Goal: Task Accomplishment & Management: Manage account settings

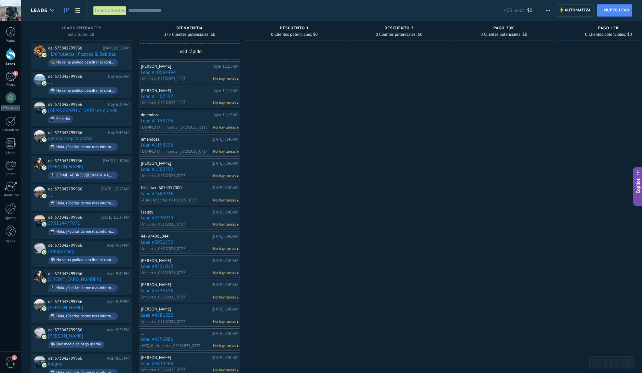
click at [232, 12] on input "text" at bounding box center [316, 10] width 376 height 7
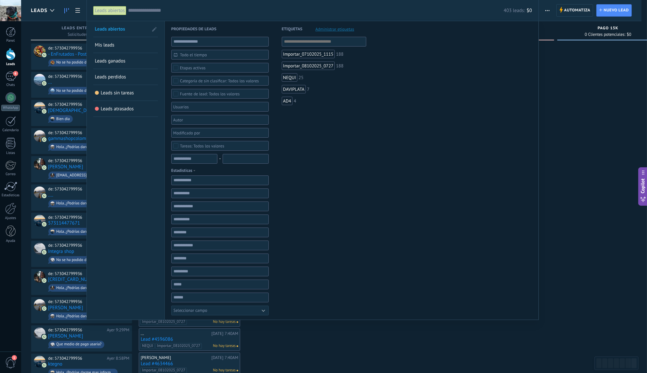
paste input "**********"
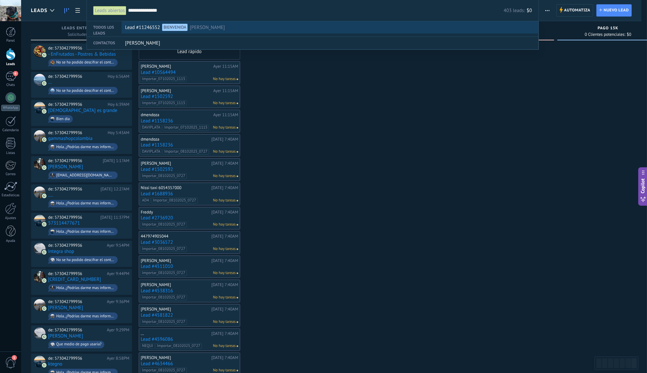
type input "**********"
click at [272, 31] on div "Lead #11246552 BIENVENIDA Nieves" at bounding box center [328, 27] width 407 height 12
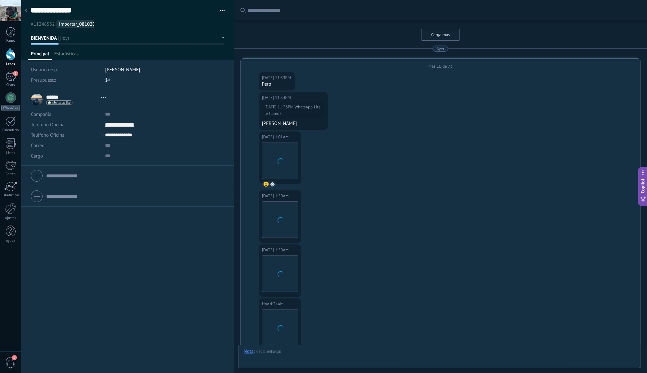
type textarea "**********"
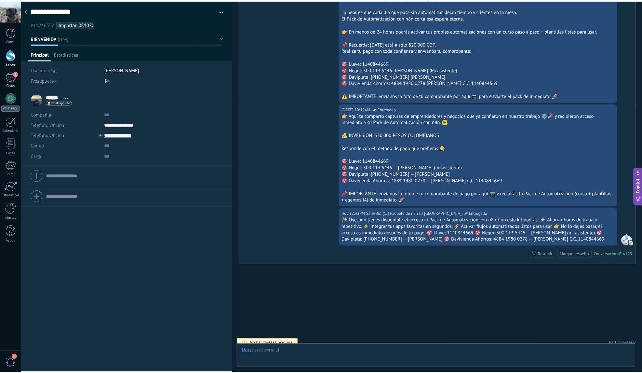
scroll to position [10, 0]
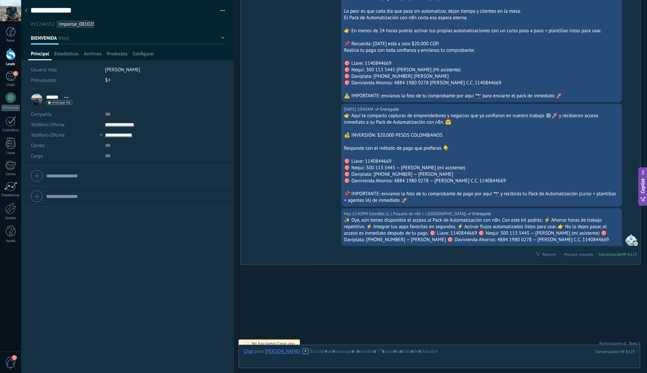
click at [632, 340] on span "Bots: 1" at bounding box center [635, 343] width 11 height 6
click at [624, 328] on span "1. | Paquete de n8n I. | [GEOGRAPHIC_DATA]" at bounding box center [601, 330] width 60 height 5
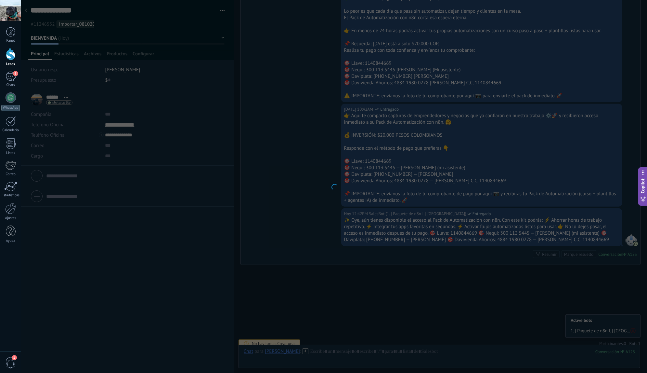
type input "**********"
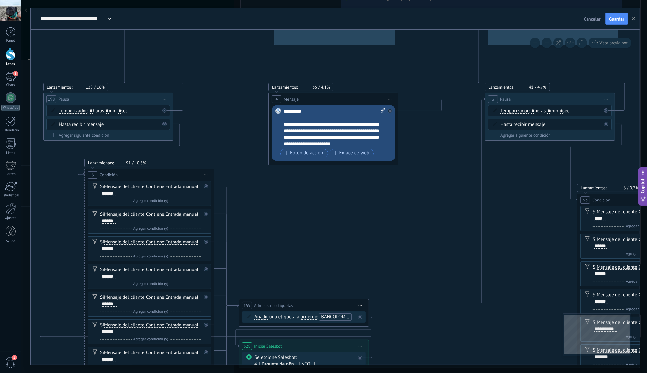
click at [589, 20] on span "Cancelar" at bounding box center [592, 19] width 17 height 6
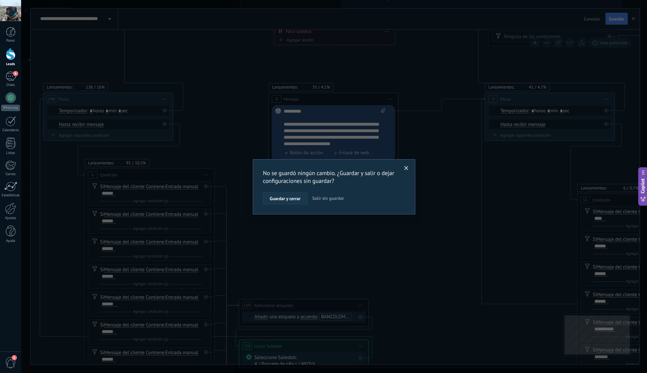
click at [293, 200] on span "Guardar y cerrar" at bounding box center [285, 198] width 31 height 5
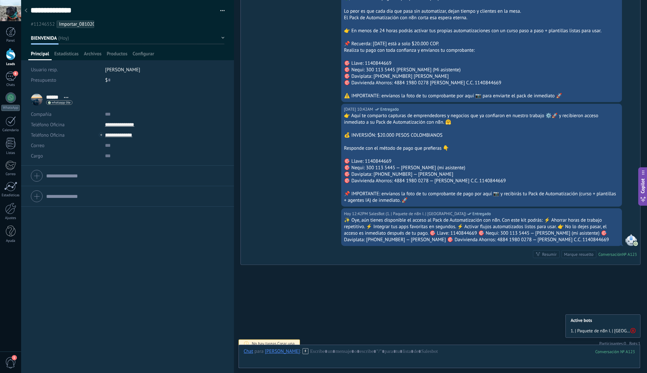
click at [633, 328] on icon at bounding box center [633, 330] width 5 height 5
click at [27, 12] on div at bounding box center [25, 11] width 9 height 13
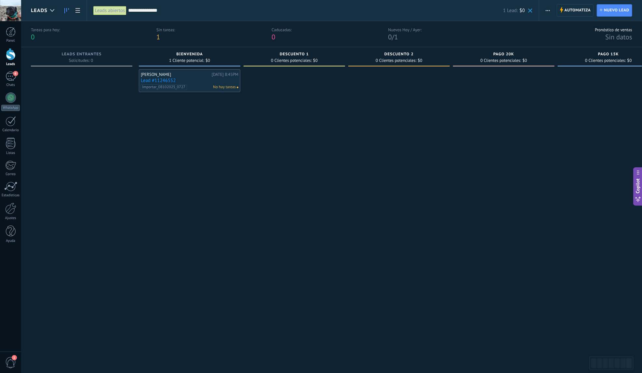
click at [190, 9] on input "**********" at bounding box center [315, 10] width 375 height 7
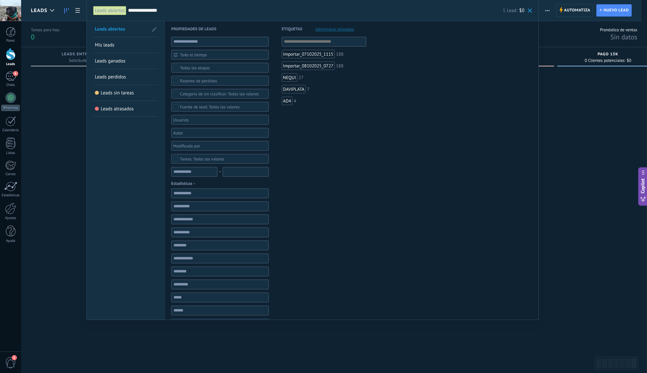
click at [190, 9] on input "**********" at bounding box center [315, 10] width 375 height 7
paste input "text"
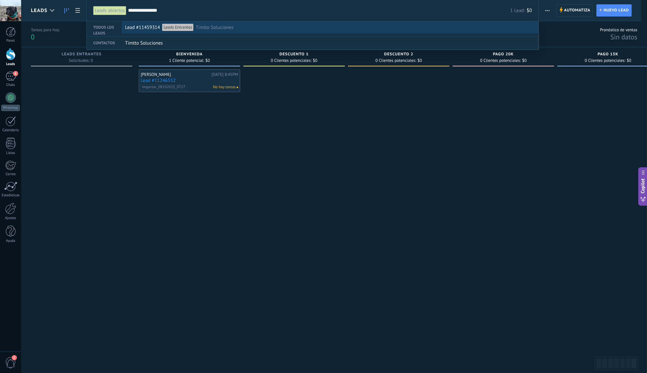
type input "**********"
click at [245, 30] on div "Lead #11459314 Leads Entrantes Timtto Soluciones" at bounding box center [328, 27] width 407 height 12
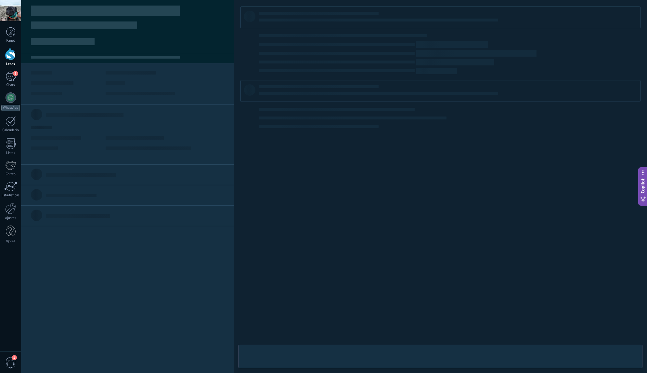
type textarea "**********"
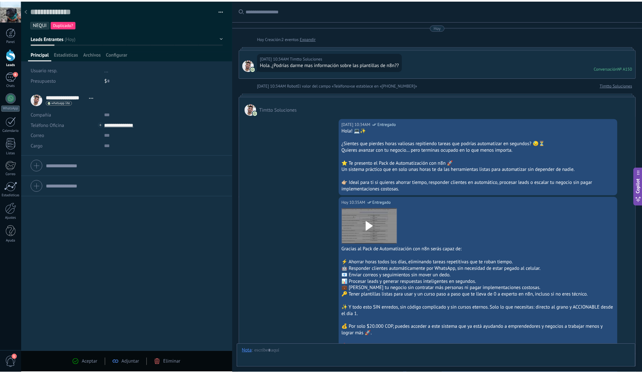
scroll to position [804, 0]
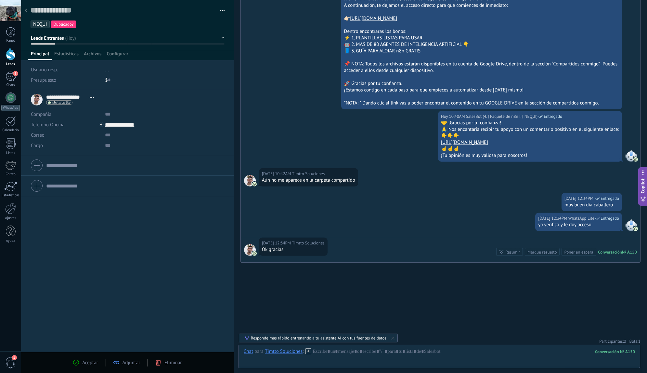
click at [27, 11] on icon at bounding box center [26, 10] width 3 height 4
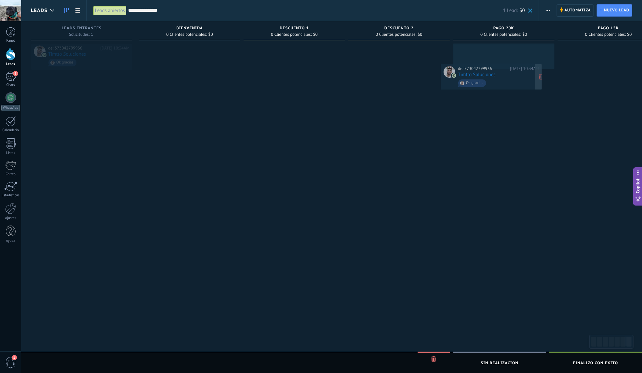
drag, startPoint x: 99, startPoint y: 54, endPoint x: 509, endPoint y: 75, distance: 410.3
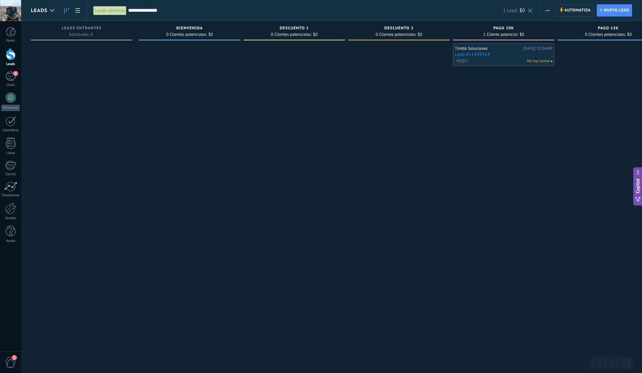
click at [532, 8] on span at bounding box center [530, 10] width 4 height 4
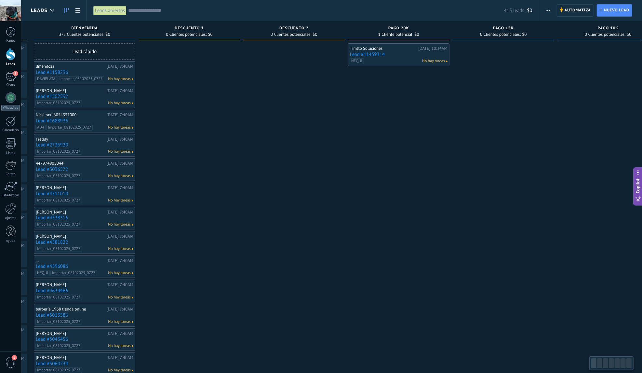
scroll to position [0, 131]
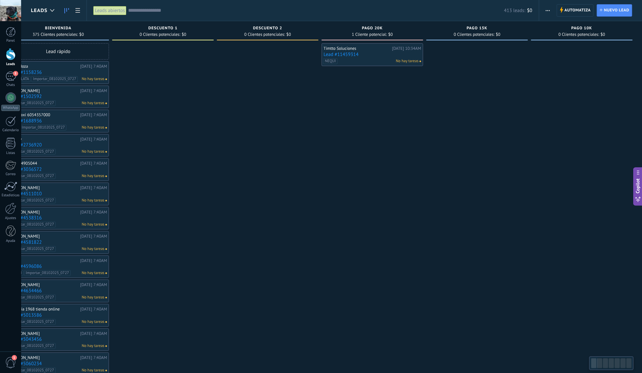
drag, startPoint x: 540, startPoint y: 102, endPoint x: 351, endPoint y: 103, distance: 188.6
click at [351, 103] on div "Timtto Soluciones Hoy 10:34AM Lead #11459314 NEQUI No hay tareas" at bounding box center [372, 324] width 101 height 562
click at [150, 8] on input "text" at bounding box center [316, 10] width 376 height 7
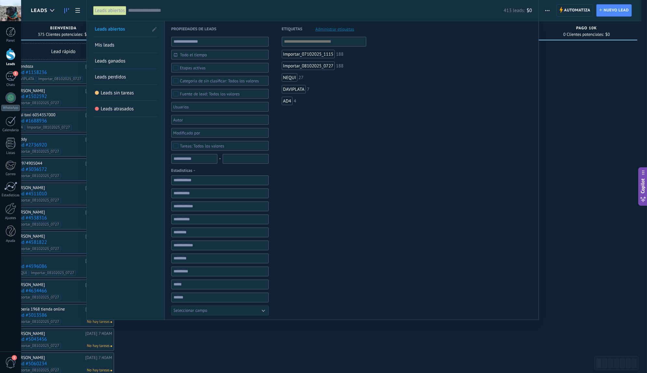
paste input "**********"
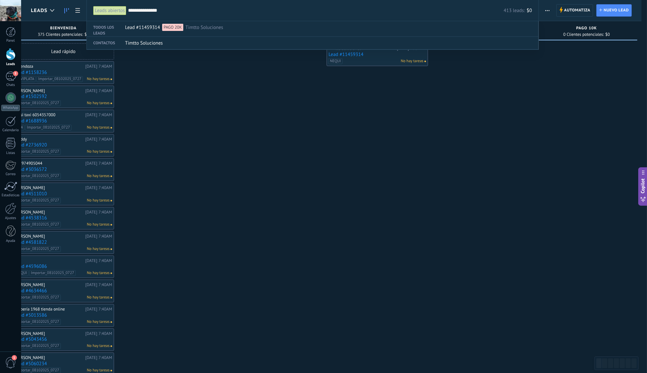
type input "**********"
click at [290, 127] on div at bounding box center [323, 186] width 647 height 373
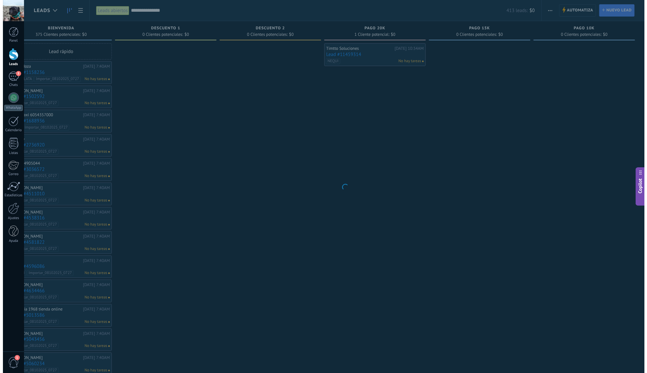
scroll to position [0, 126]
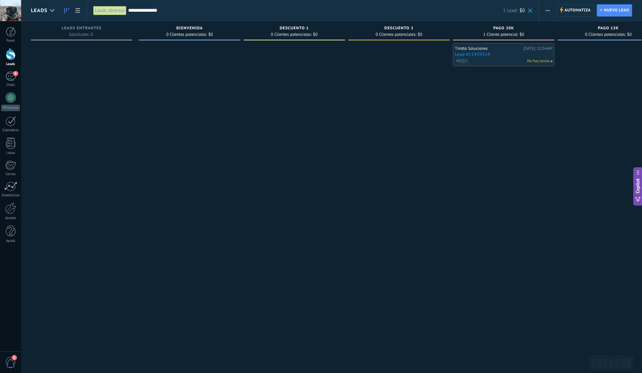
click at [529, 11] on span at bounding box center [530, 10] width 4 height 4
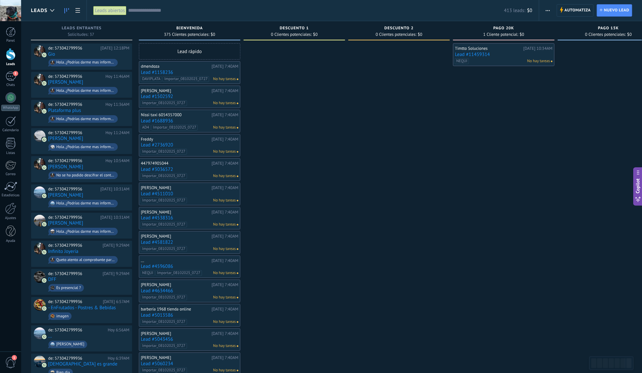
click at [499, 55] on link "Lead #11459314" at bounding box center [504, 55] width 98 height 6
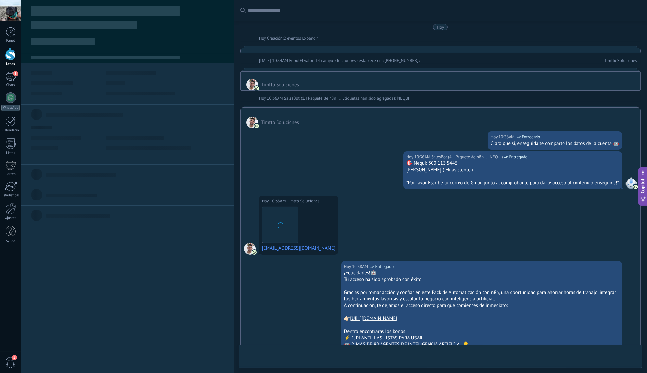
type textarea "**********"
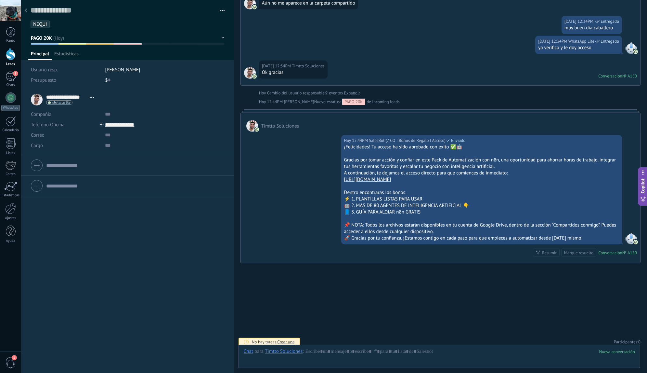
scroll to position [10, 0]
click at [636, 339] on span "Bots: 2" at bounding box center [635, 342] width 11 height 6
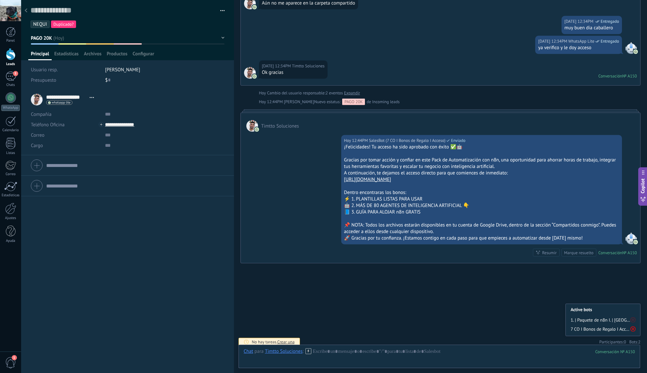
click at [633, 327] on icon at bounding box center [633, 328] width 5 height 5
click at [633, 327] on use at bounding box center [633, 329] width 5 height 5
click at [27, 13] on div at bounding box center [25, 11] width 9 height 13
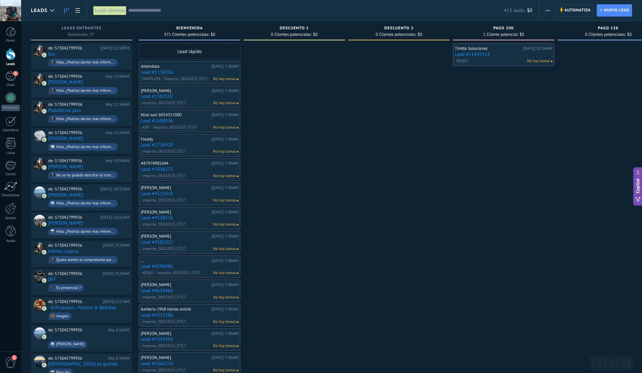
click at [172, 10] on input "text" at bounding box center [316, 10] width 376 height 7
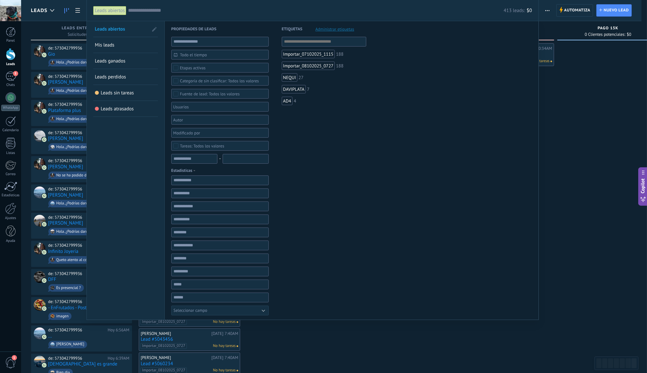
paste input "**********"
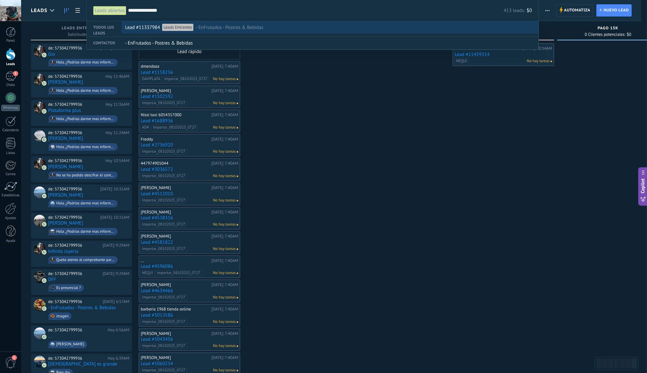
type input "**********"
click at [303, 28] on div "Lead #11337984 Leads Entrantes - EnFrutados - Postres & Bebidas" at bounding box center [328, 27] width 407 height 12
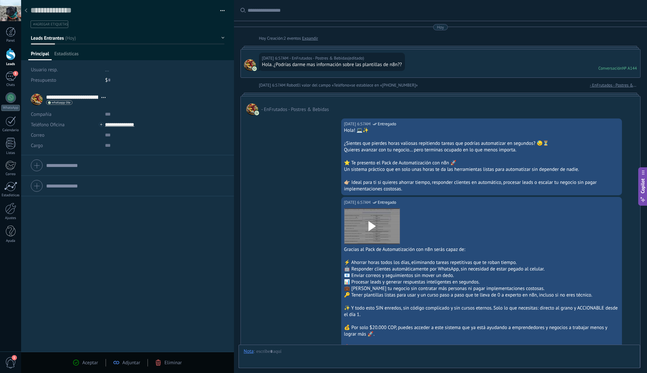
type textarea "**********"
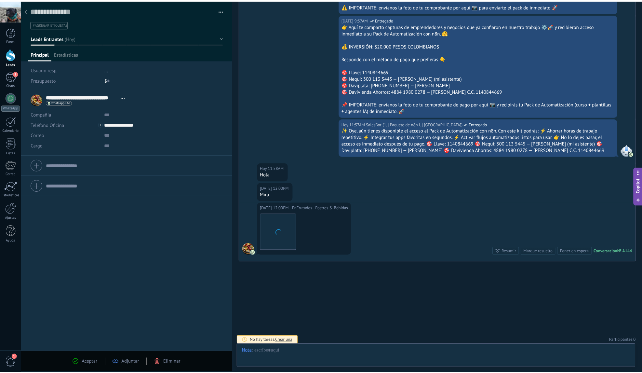
scroll to position [10, 0]
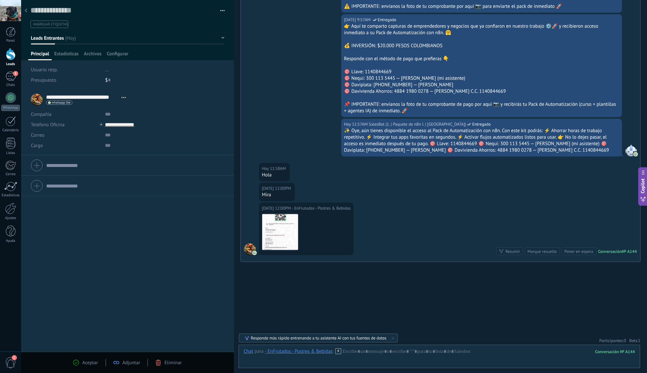
click at [29, 10] on div at bounding box center [25, 11] width 9 height 13
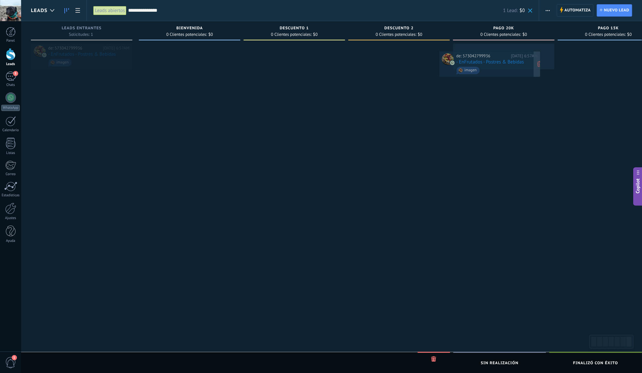
drag, startPoint x: 93, startPoint y: 50, endPoint x: 501, endPoint y: 58, distance: 408.2
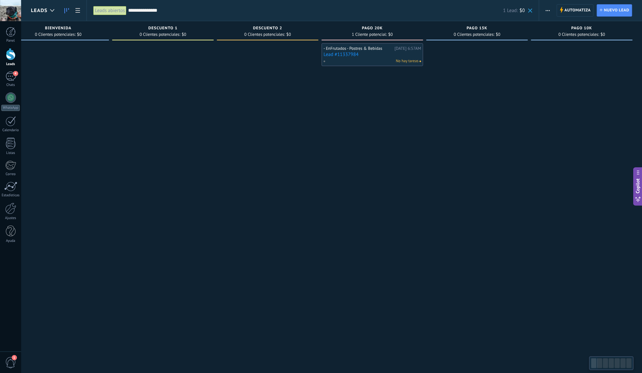
drag, startPoint x: 369, startPoint y: 96, endPoint x: 184, endPoint y: 105, distance: 185.3
click at [184, 105] on div "Leads Entrantes Solicitudes: 0 0 0 0 37 BIENVENIDA 0 Clientes potenciales: $0 D…" at bounding box center [271, 176] width 743 height 310
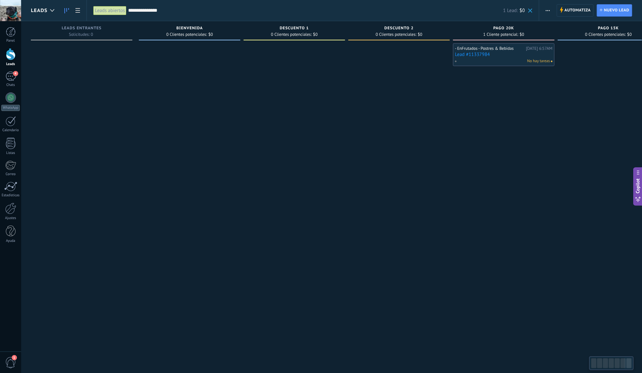
drag, startPoint x: 193, startPoint y: 95, endPoint x: 502, endPoint y: 101, distance: 309.3
click at [502, 101] on div "Leads Entrantes Solicitudes: 0 0 0 0 37 BIENVENIDA 0 Clientes potenciales: $0 D…" at bounding box center [402, 176] width 743 height 310
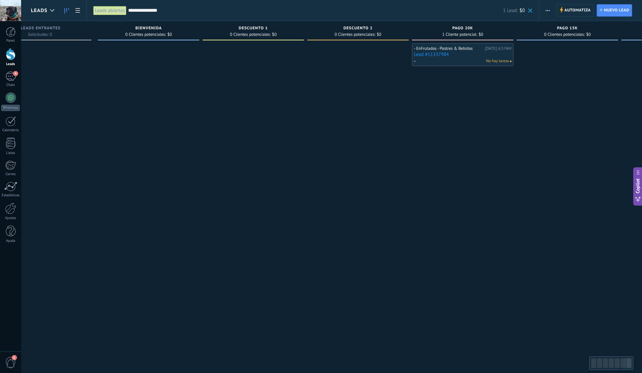
scroll to position [0, 131]
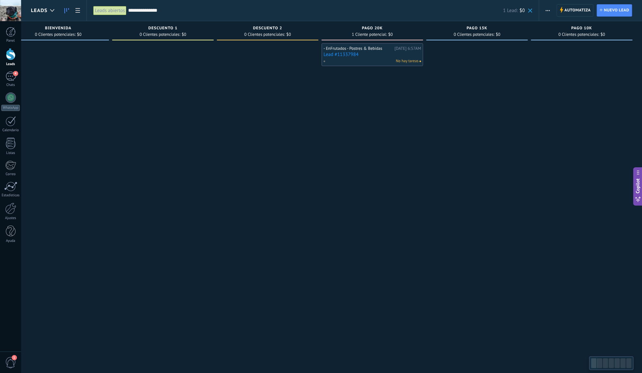
drag, startPoint x: 450, startPoint y: 98, endPoint x: 231, endPoint y: 114, distance: 219.7
click at [233, 114] on div "Leads Entrantes Solicitudes: 0 0 0 0 37 BIENVENIDA 0 Clientes potenciales: $0 D…" at bounding box center [271, 176] width 743 height 310
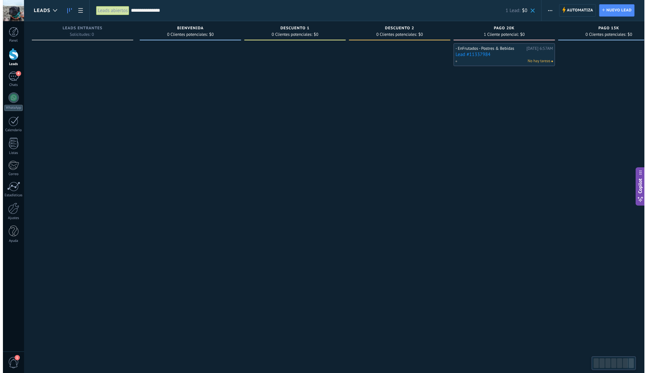
scroll to position [0, 0]
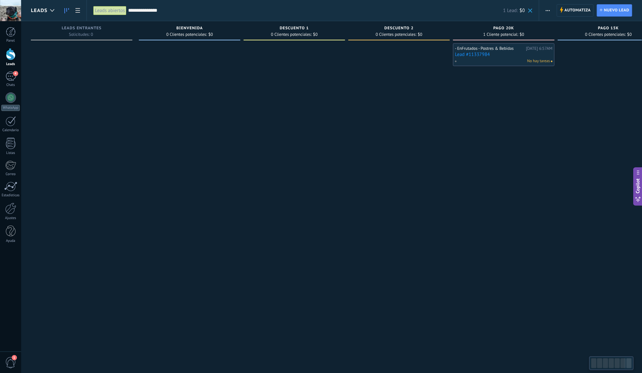
drag, startPoint x: 231, startPoint y: 113, endPoint x: 477, endPoint y: 113, distance: 246.2
click at [477, 113] on div "Leads Entrantes Solicitudes: 0 0 0 0 37 BIENVENIDA 0 Clientes potenciales: $0 D…" at bounding box center [402, 176] width 743 height 310
click at [532, 12] on span at bounding box center [530, 10] width 4 height 4
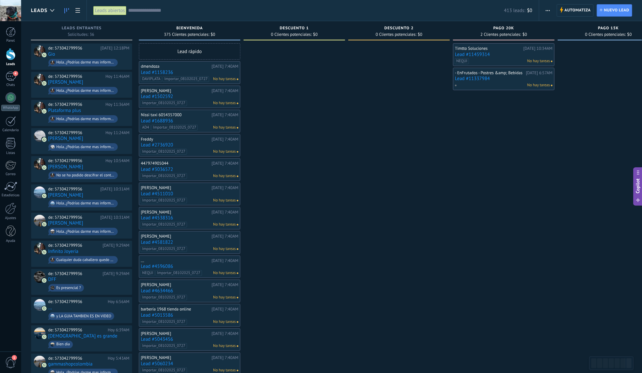
click at [227, 11] on input "text" at bounding box center [316, 10] width 376 height 7
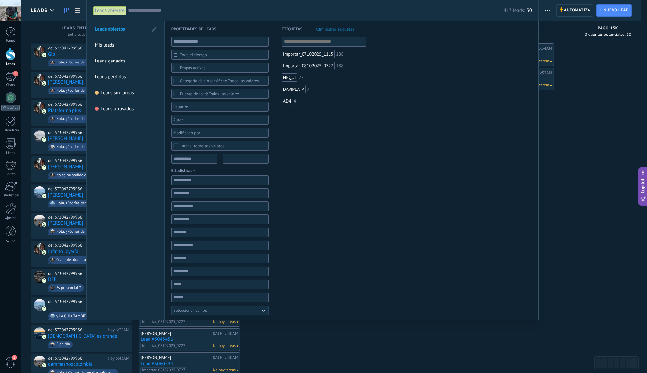
paste input "**********"
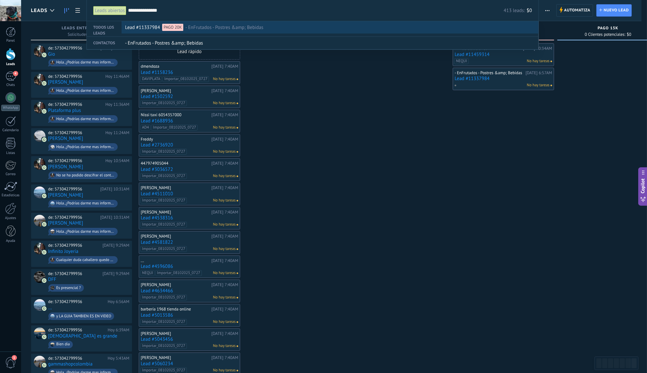
type input "**********"
click at [275, 29] on div "Lead #11337984 PAGO 20K - EnFrutados - Postres &amp; Bebidas" at bounding box center [328, 27] width 407 height 12
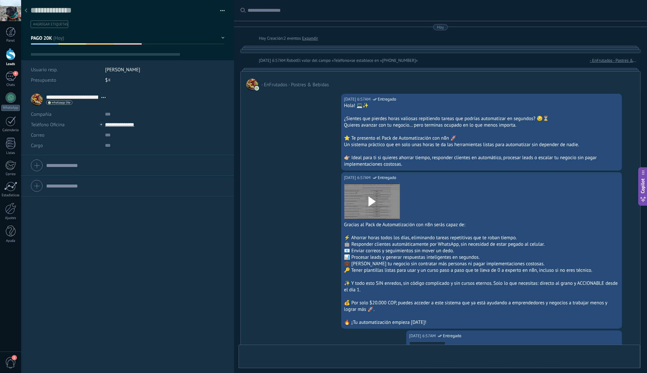
type textarea "**********"
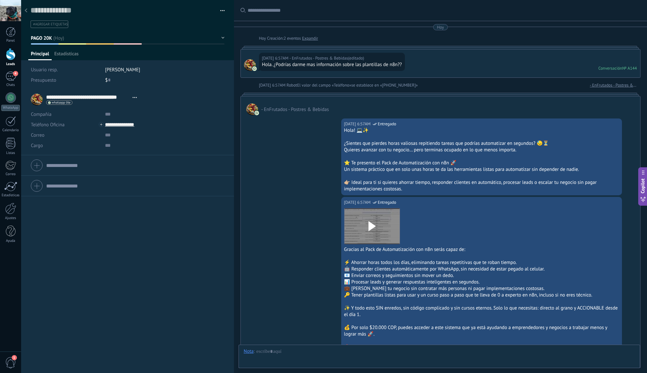
scroll to position [10, 0]
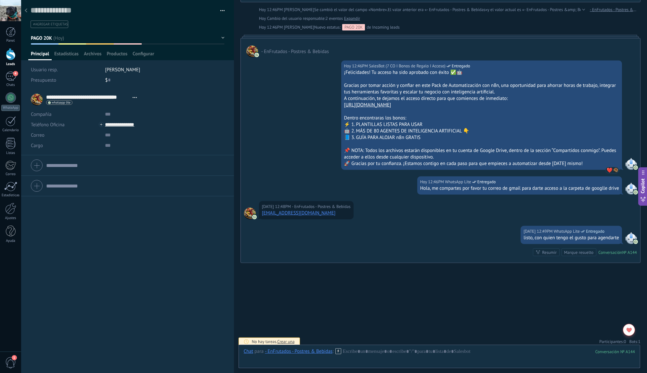
click at [639, 339] on span "1" at bounding box center [640, 342] width 2 height 6
click at [631, 327] on div at bounding box center [629, 330] width 12 height 12
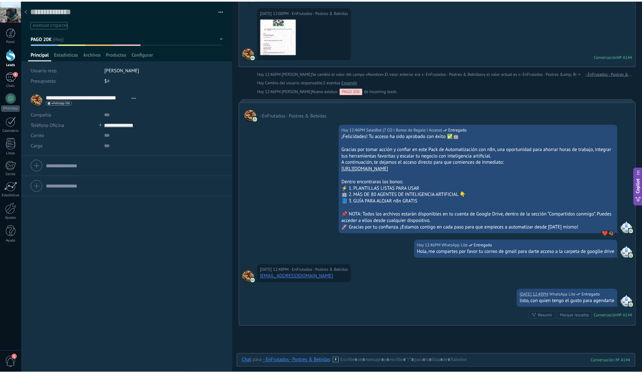
scroll to position [985, 0]
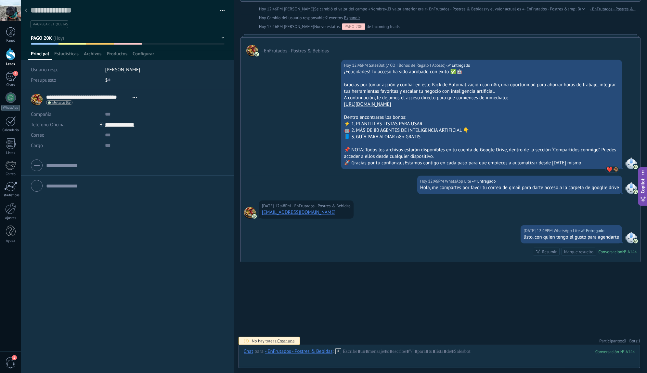
click at [639, 338] on span "1" at bounding box center [640, 341] width 2 height 6
click at [632, 327] on icon at bounding box center [633, 327] width 5 height 5
click at [29, 11] on div at bounding box center [25, 11] width 9 height 13
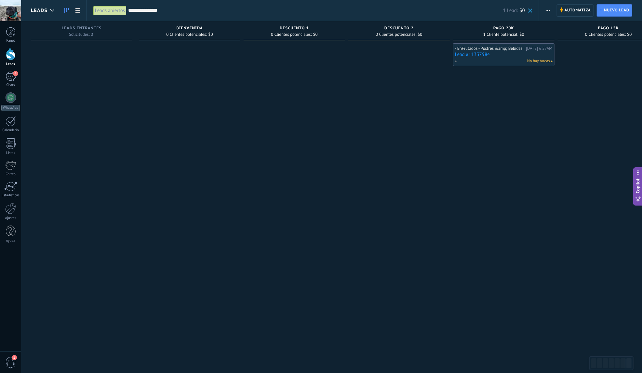
click at [532, 11] on span at bounding box center [530, 10] width 4 height 4
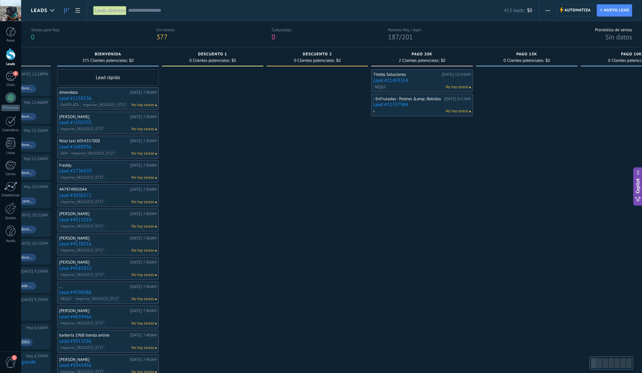
scroll to position [0, 131]
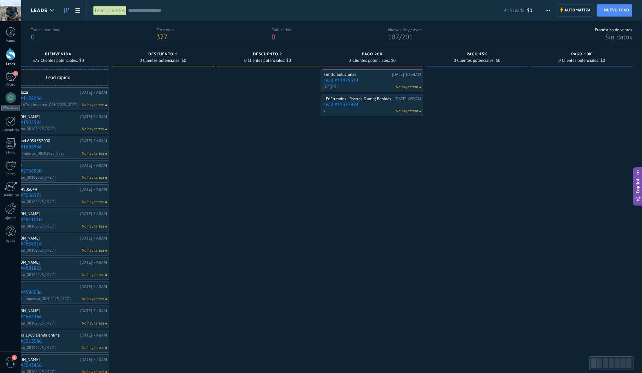
drag, startPoint x: 372, startPoint y: 122, endPoint x: 210, endPoint y: 120, distance: 161.3
click at [232, 121] on div at bounding box center [267, 350] width 101 height 562
drag, startPoint x: 456, startPoint y: 146, endPoint x: 235, endPoint y: 162, distance: 221.7
click at [240, 160] on div "Leads Entrantes Solicitudes: 36 0 0 0 36 0 0 0 36 de: 573042799936 Hoy 12:18PM …" at bounding box center [271, 339] width 743 height 584
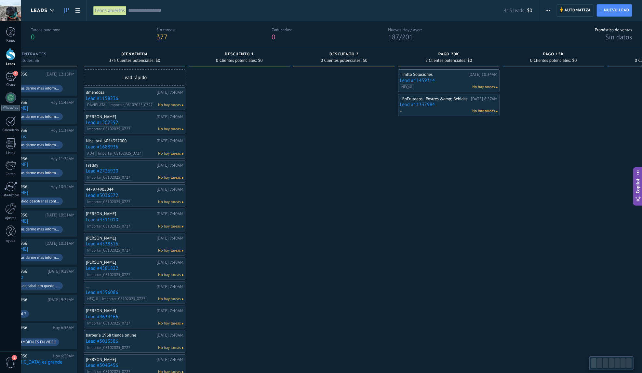
scroll to position [0, 0]
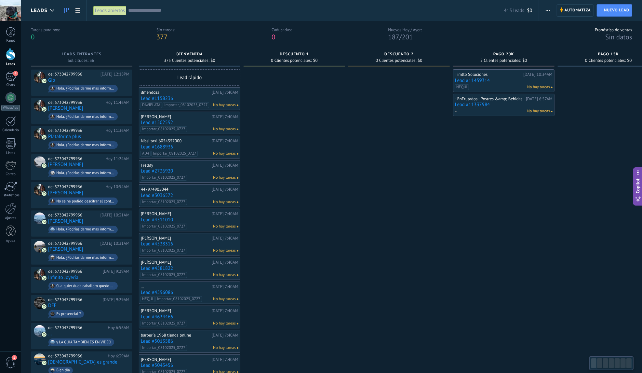
drag, startPoint x: 233, startPoint y: 153, endPoint x: 553, endPoint y: 141, distance: 319.9
click at [490, 146] on div "Leads Entrantes Solicitudes: 36 0 0 0 36 0 0 0 36 de: 573042799936 Hoy 12:18PM …" at bounding box center [402, 339] width 743 height 584
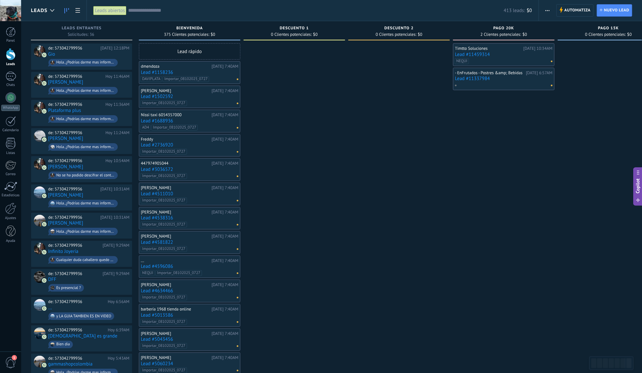
click at [194, 263] on link "Lead #4596086" at bounding box center [190, 266] width 98 height 6
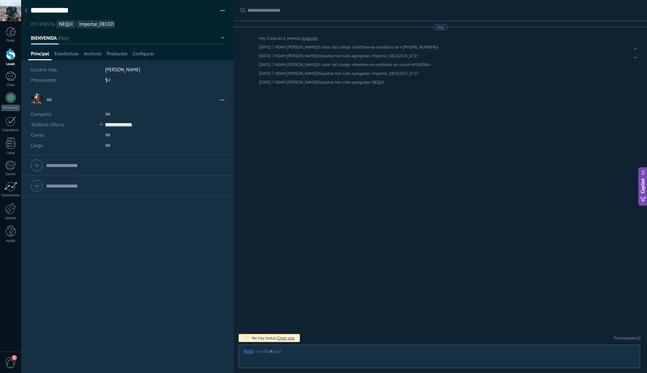
scroll to position [10, 0]
click at [25, 11] on icon at bounding box center [26, 10] width 3 height 4
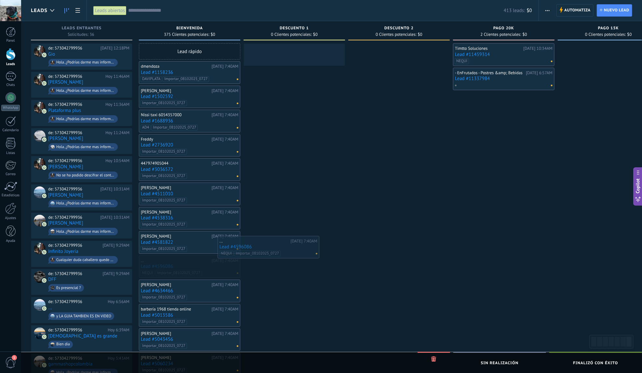
drag, startPoint x: 194, startPoint y: 262, endPoint x: 273, endPoint y: 245, distance: 80.6
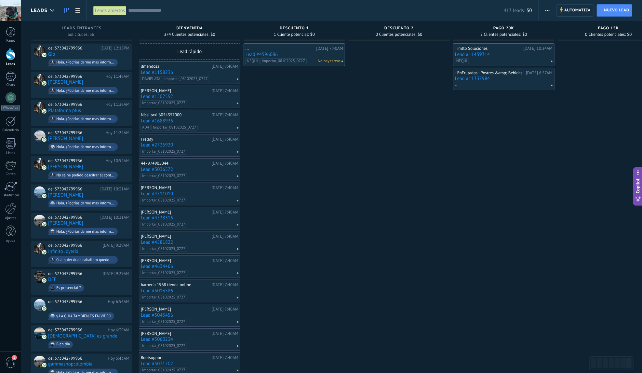
click at [309, 53] on link "Lead #4596086" at bounding box center [295, 55] width 98 height 6
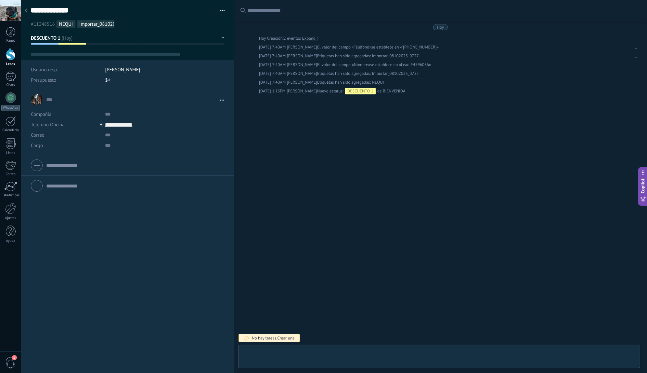
type textarea "**********"
click at [639, 339] on span "1" at bounding box center [640, 338] width 2 height 6
click at [133, 122] on input "**********" at bounding box center [153, 124] width 97 height 10
click at [144, 146] on div "[PHONE_NUMBER] (WhatsApp)" at bounding box center [145, 146] width 81 height 11
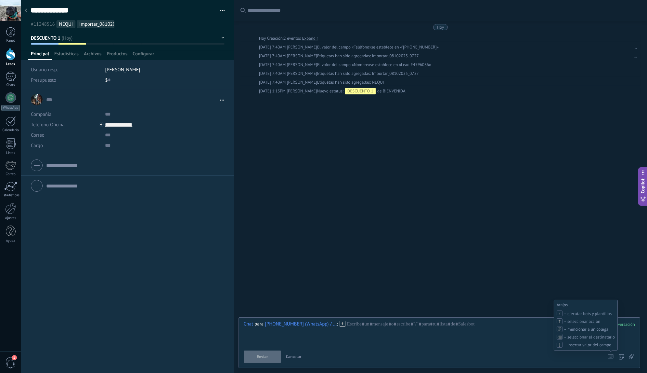
click at [612, 358] on icon at bounding box center [611, 356] width 6 height 5
click at [326, 324] on div "[PHONE_NUMBER] (WhatsApp) / ..." at bounding box center [301, 324] width 72 height 6
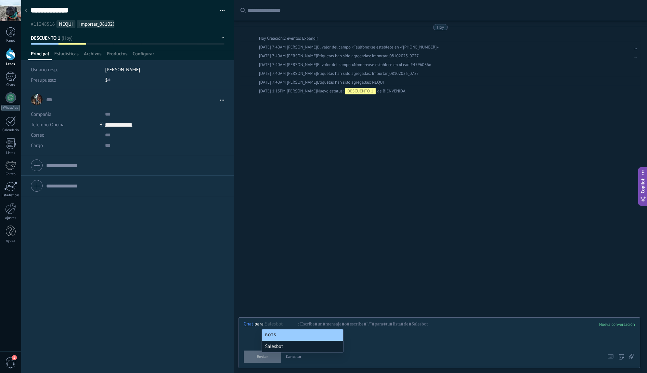
click at [297, 346] on div "Salesbot" at bounding box center [302, 345] width 81 height 11
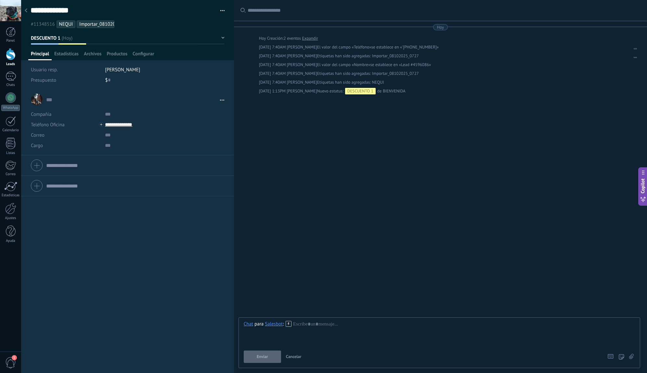
click at [289, 324] on icon at bounding box center [289, 324] width 6 height 6
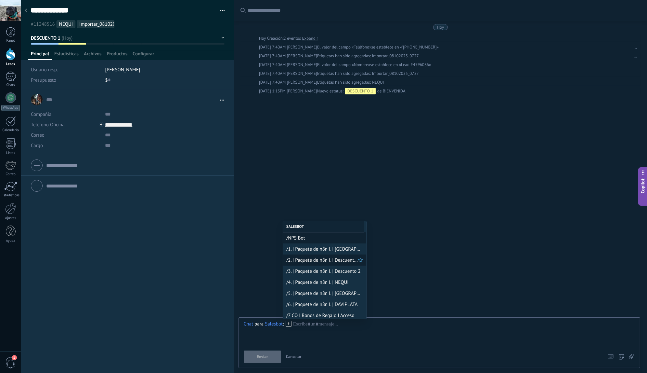
click at [331, 261] on span "/2. | Paquete de n8n I. | Descuento 1" at bounding box center [323, 260] width 72 height 6
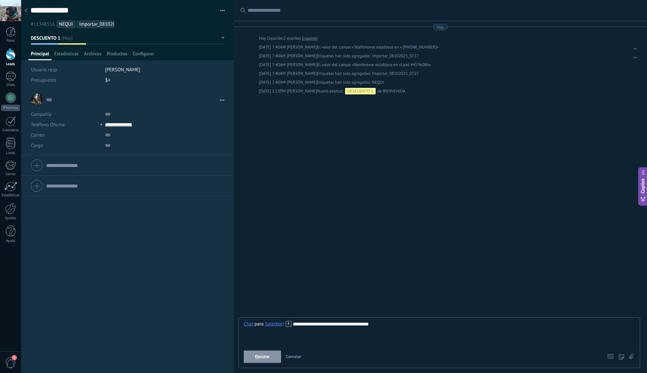
click at [266, 359] on span "Ejecutar" at bounding box center [262, 356] width 15 height 5
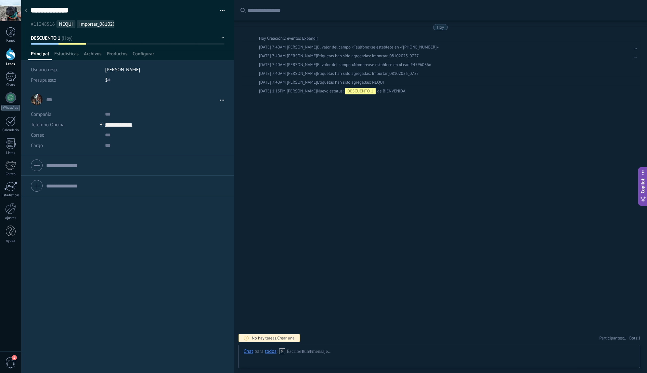
click at [624, 338] on span "1" at bounding box center [625, 338] width 2 height 6
click at [639, 339] on span "1" at bounding box center [640, 338] width 2 height 6
click at [348, 90] on div "DESCUENTO 1" at bounding box center [360, 91] width 31 height 7
click at [283, 351] on icon at bounding box center [282, 351] width 6 height 6
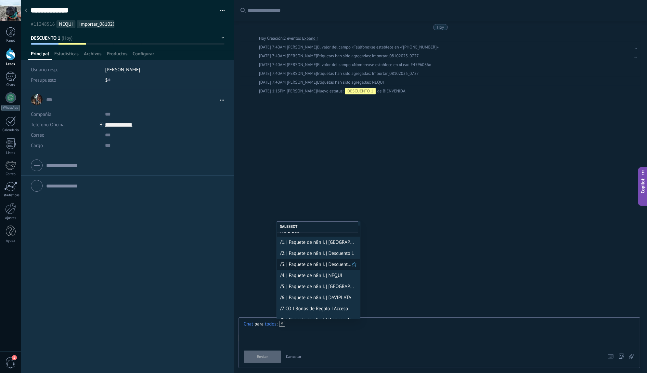
scroll to position [11, 0]
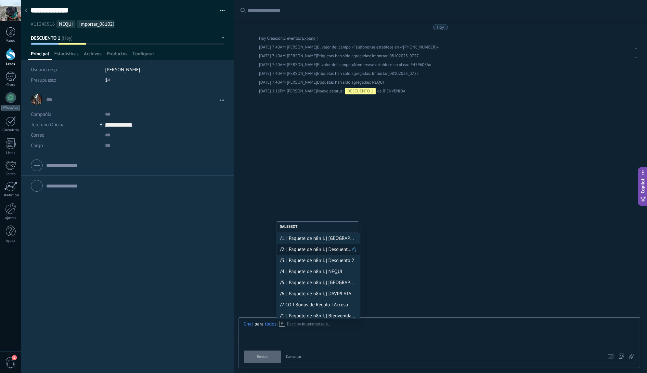
click at [328, 252] on span "/2. | Paquete de n8n I. | Descuento 1" at bounding box center [316, 249] width 72 height 6
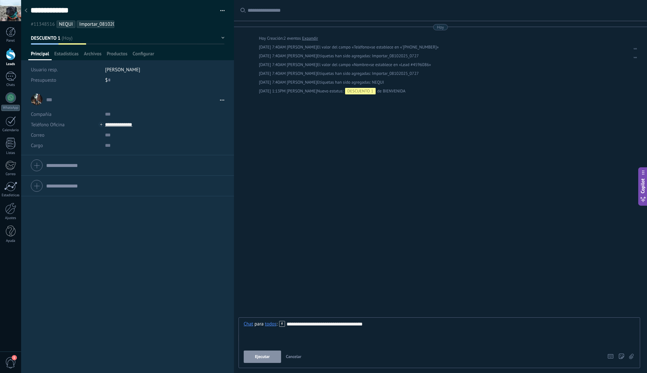
click at [269, 360] on button "Ejecutar" at bounding box center [262, 356] width 37 height 12
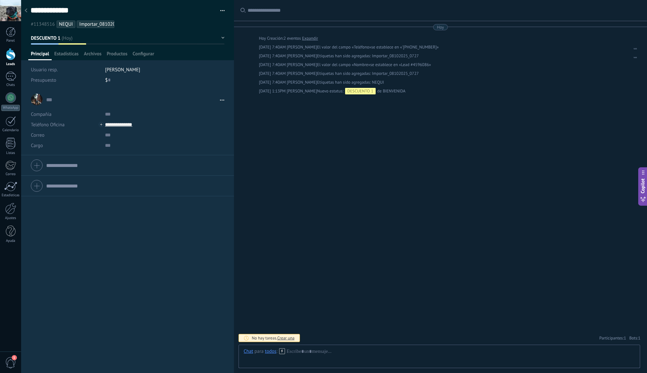
click at [26, 9] on icon at bounding box center [26, 10] width 3 height 4
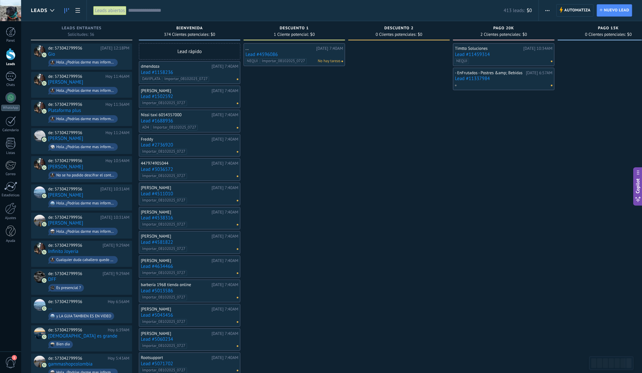
click at [548, 10] on icon "button" at bounding box center [547, 10] width 4 height 1
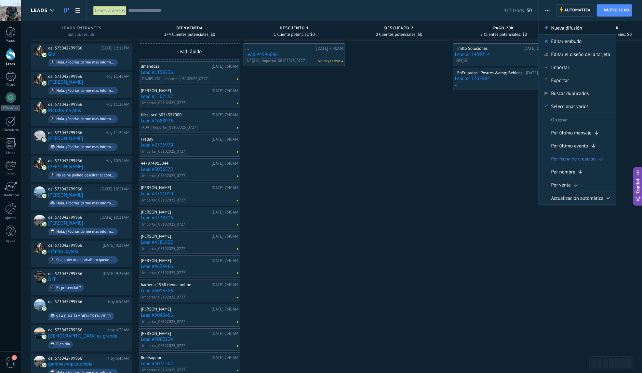
click at [553, 28] on span "Nueva difusión" at bounding box center [566, 27] width 31 height 13
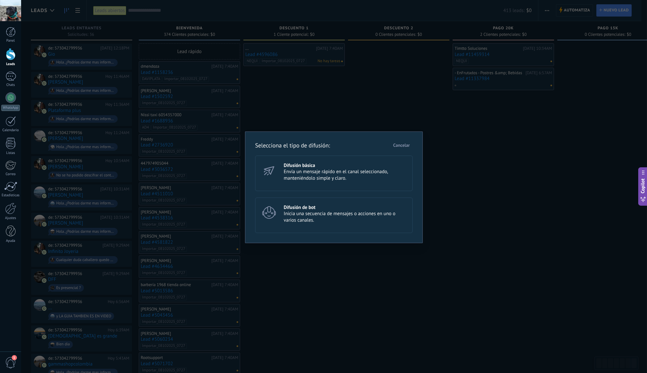
click at [337, 172] on span "Envía un mensaje rápido en el canal seleccionado, manteniéndolo simple y claro." at bounding box center [345, 174] width 123 height 13
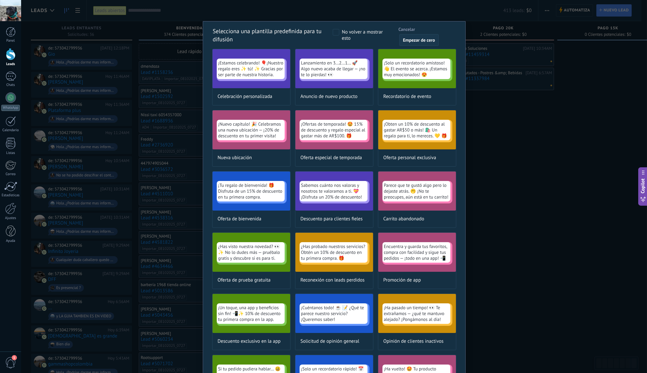
click at [407, 45] on button "Empezar de cero" at bounding box center [419, 40] width 39 height 12
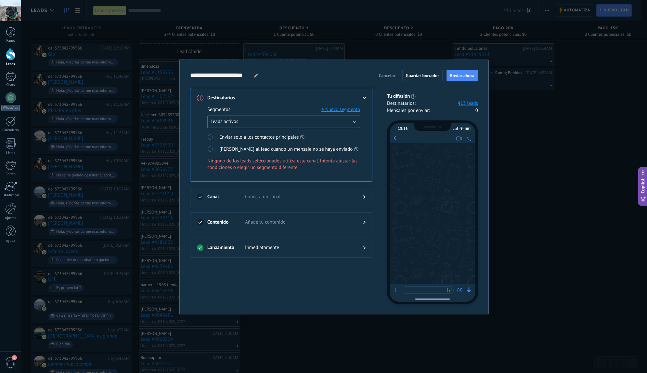
click at [349, 124] on button "Leads activos" at bounding box center [283, 121] width 153 height 13
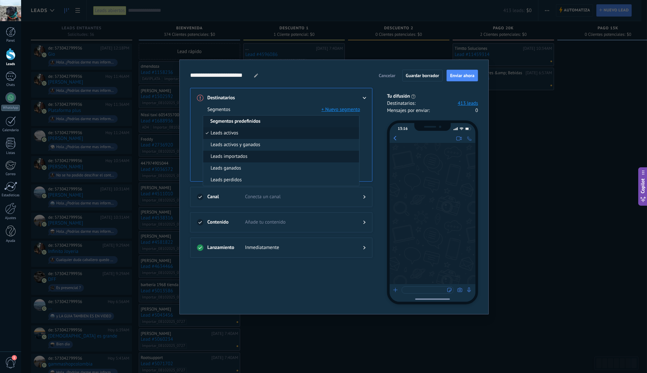
click at [294, 158] on li "Leads importados" at bounding box center [281, 157] width 156 height 12
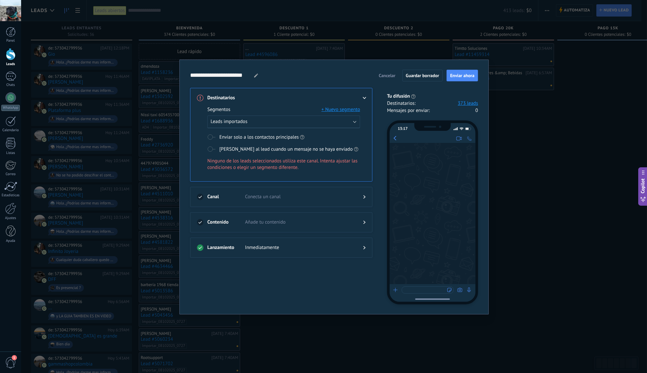
click at [365, 198] on div at bounding box center [359, 196] width 13 height 7
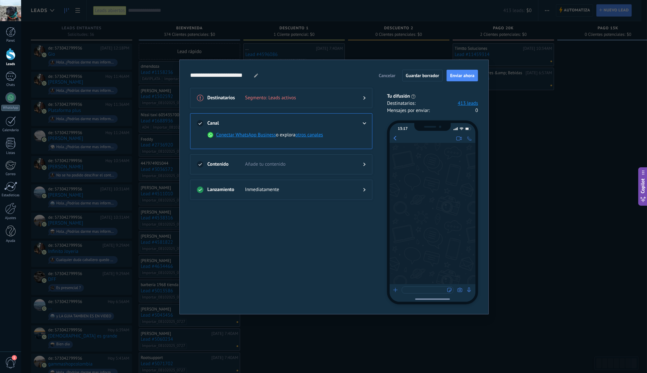
click at [368, 162] on div "Contenido Añade tu contenido" at bounding box center [281, 164] width 182 height 20
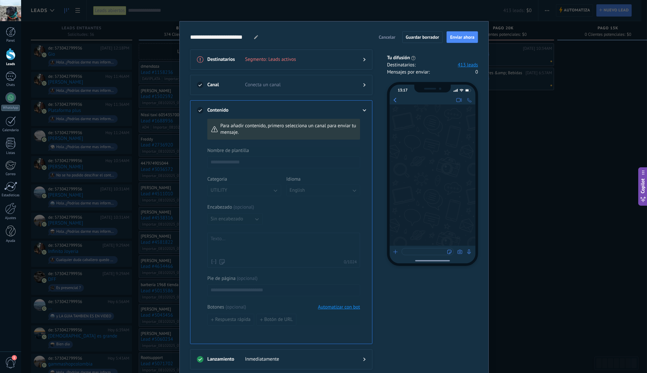
click at [364, 109] on icon at bounding box center [365, 110] width 4 height 2
